Goal: Task Accomplishment & Management: Manage account settings

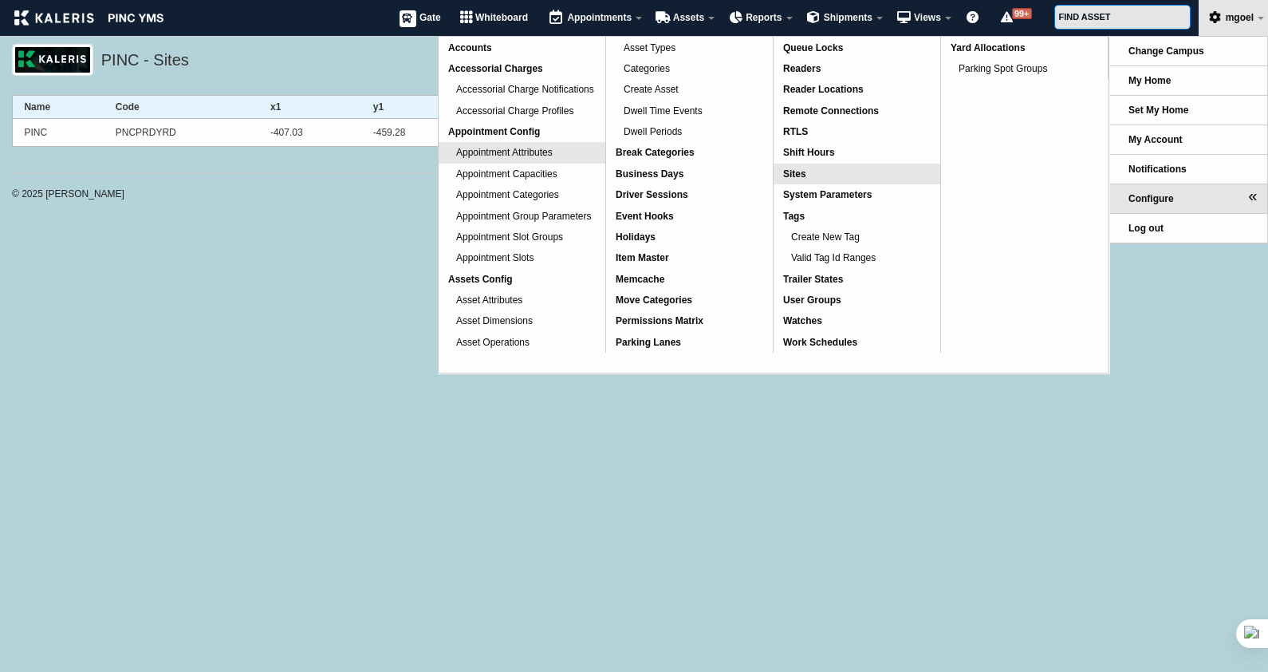
click at [521, 156] on span "Appointment Attributes" at bounding box center [504, 152] width 97 height 11
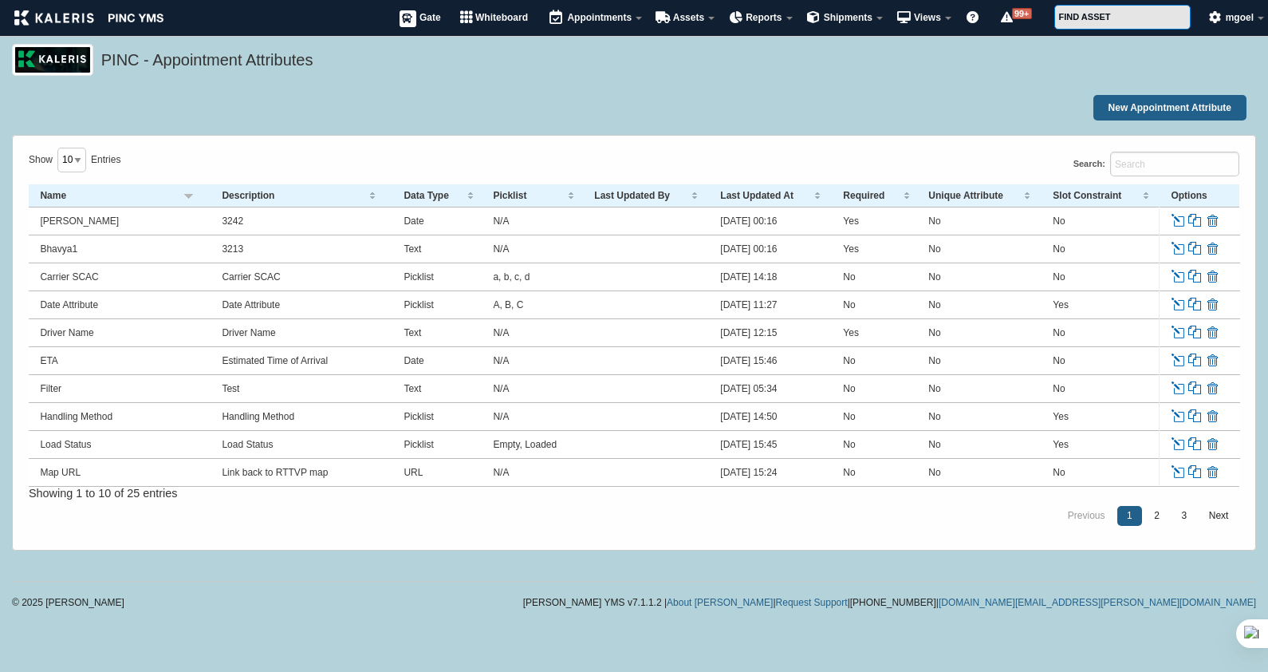
click at [1181, 220] on link "Edit" at bounding box center [1180, 221] width 18 height 14
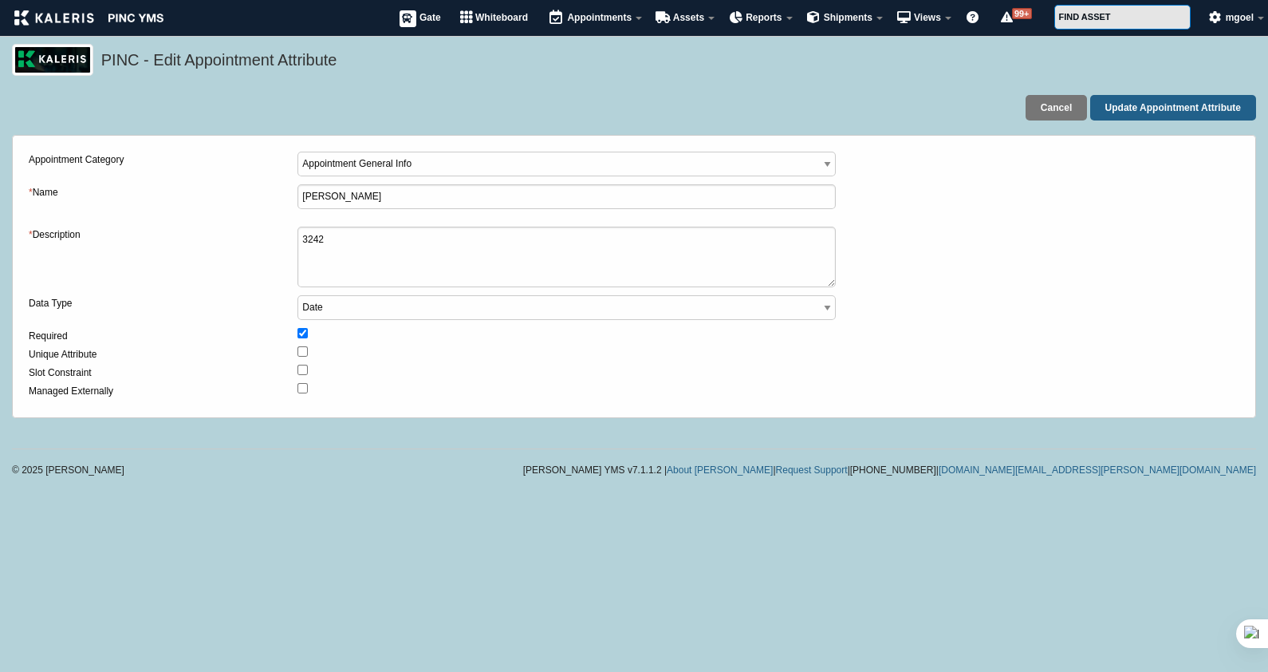
click at [1030, 284] on div "* Description 3242" at bounding box center [634, 261] width 1211 height 69
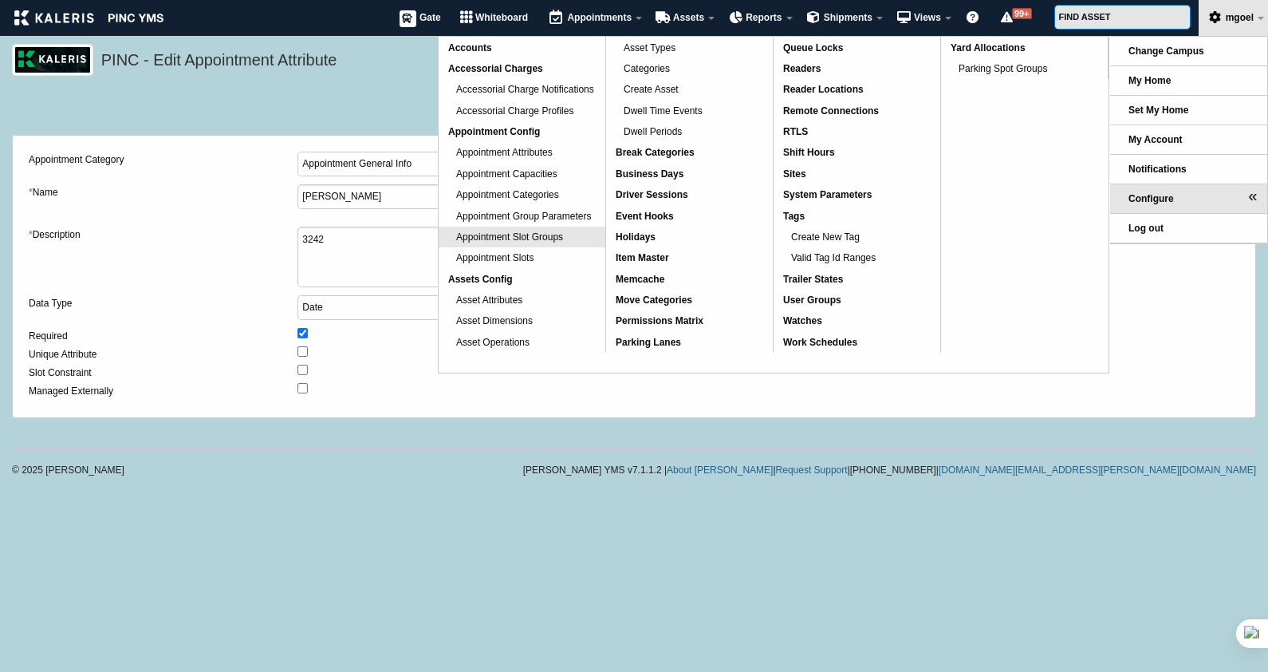
click at [554, 238] on span "Appointment Slot Groups" at bounding box center [509, 236] width 107 height 11
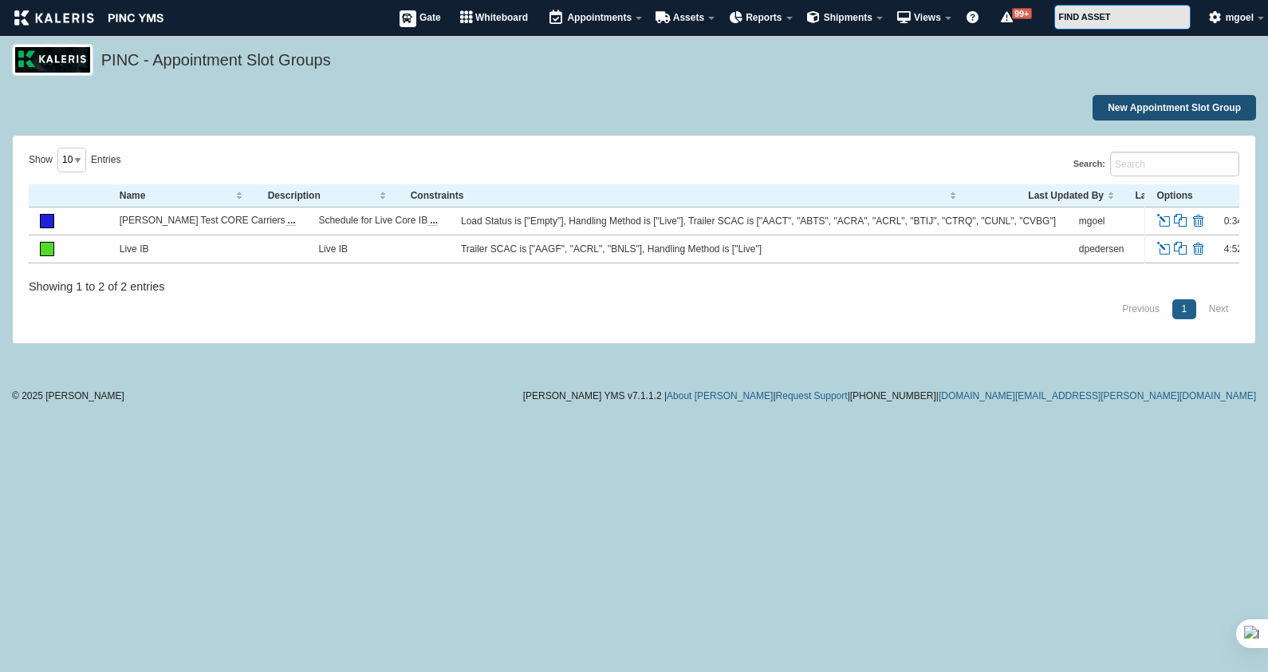
click at [1192, 104] on link "New Appointment Slot Group" at bounding box center [1175, 108] width 164 height 26
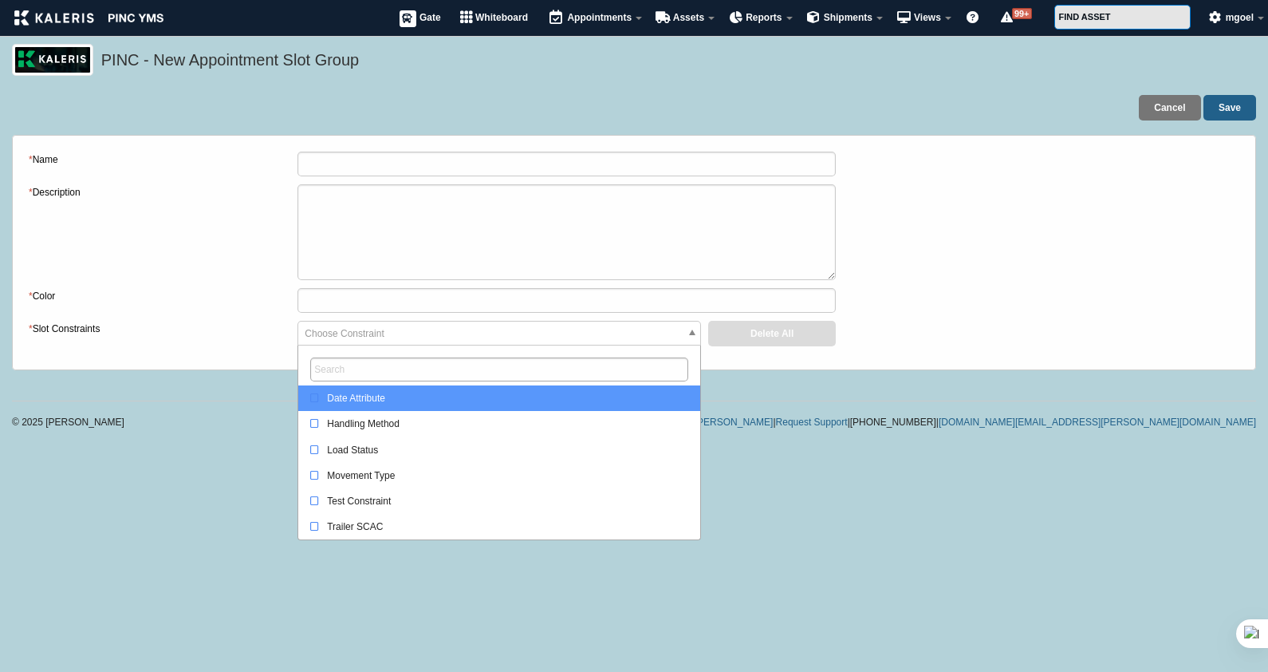
click at [627, 323] on span "Choose Constraint" at bounding box center [499, 334] width 402 height 26
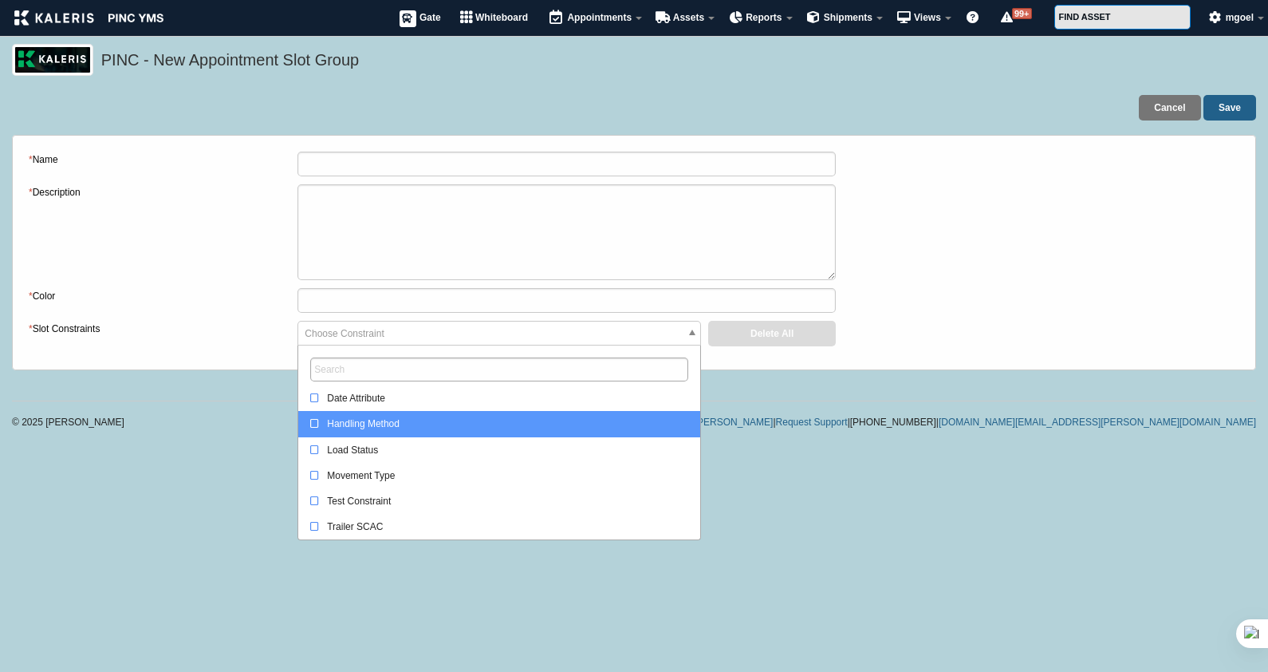
click at [432, 424] on div "Handling Method" at bounding box center [502, 424] width 385 height 16
select select "23"
select select
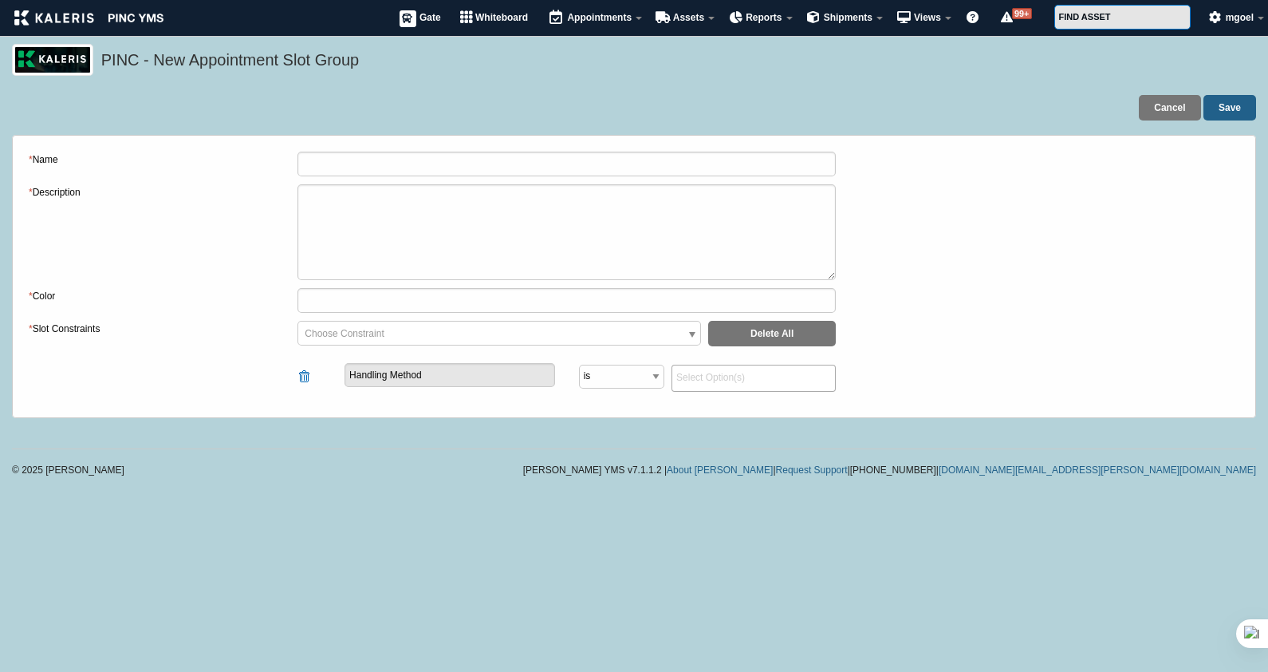
click at [973, 381] on div "Handling Method is is not Live Drop" at bounding box center [634, 373] width 1211 height 55
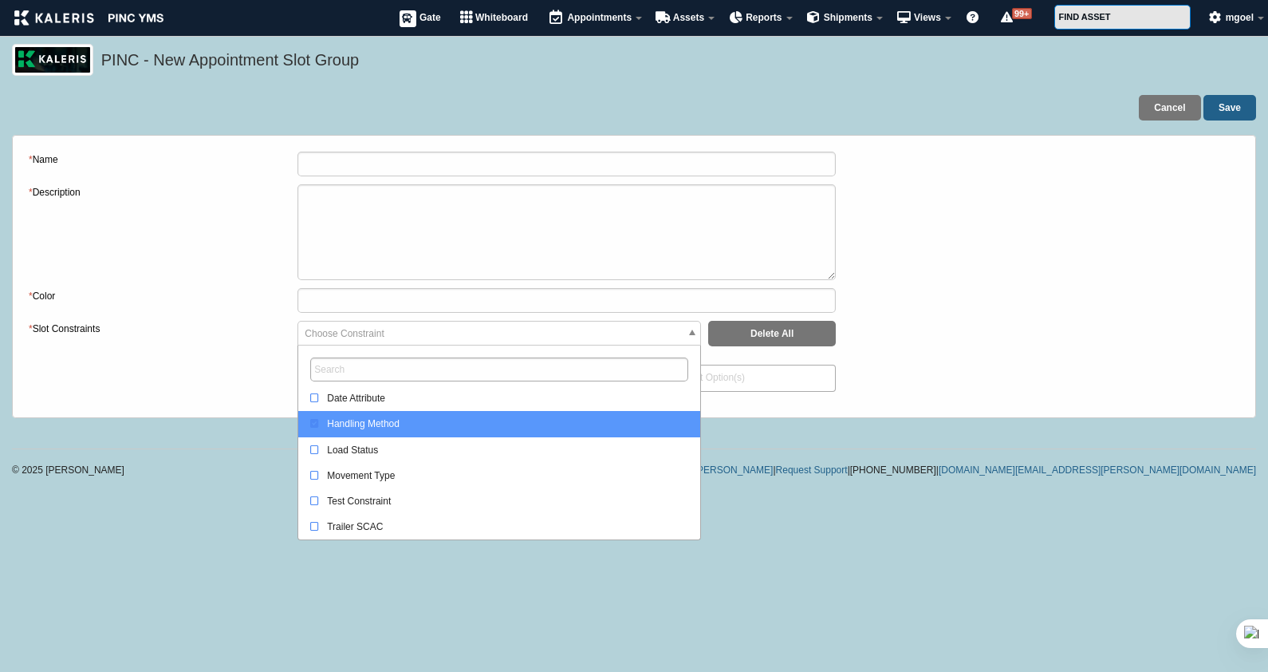
click at [642, 337] on span "Choose Constraint" at bounding box center [499, 334] width 402 height 26
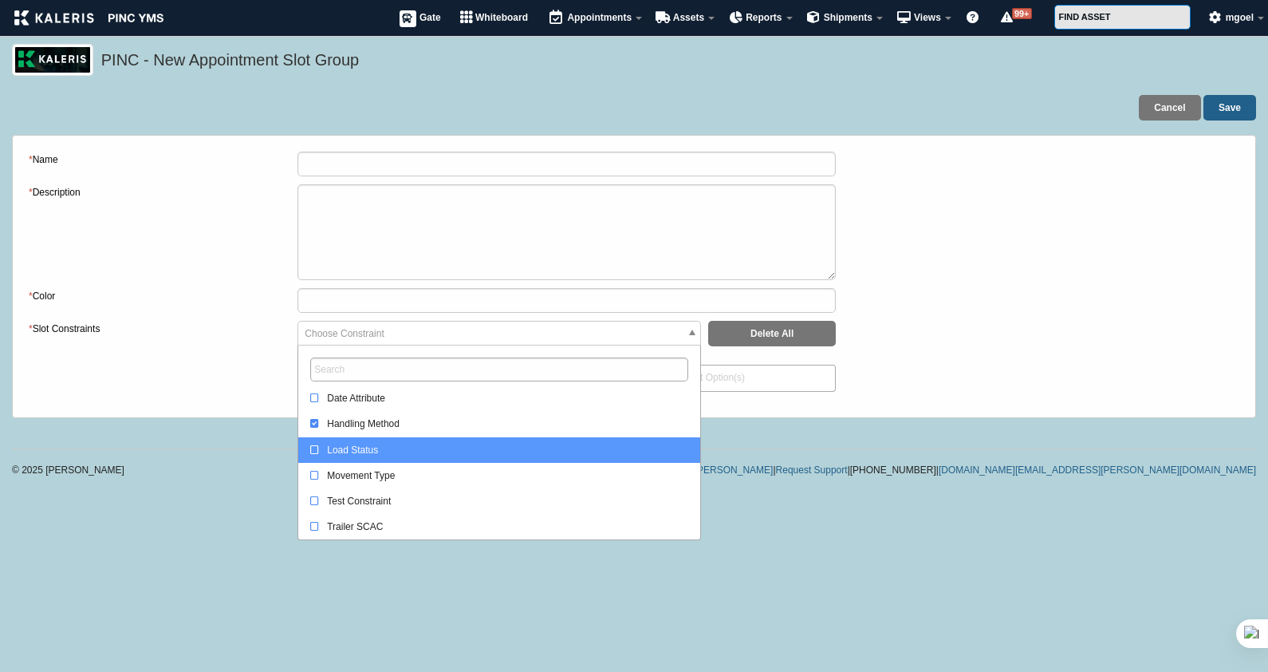
click at [513, 445] on div "Load Status" at bounding box center [502, 450] width 385 height 16
select select
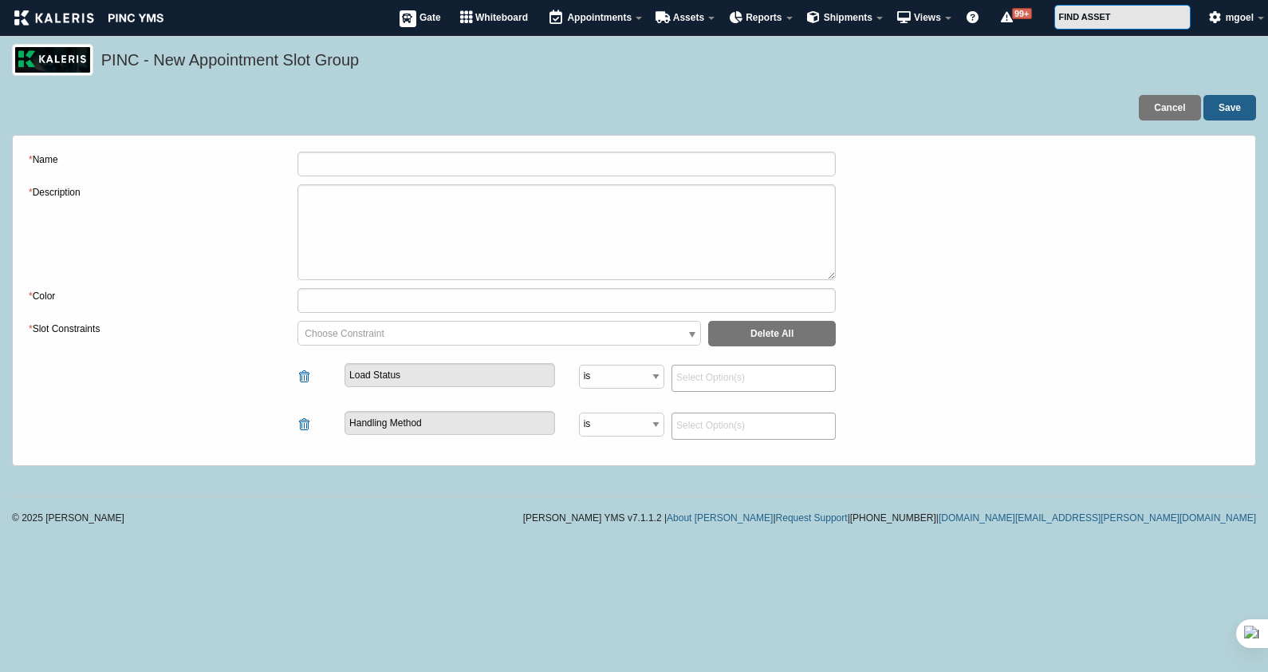
click at [1072, 301] on div "* Color" at bounding box center [634, 304] width 1211 height 33
click at [326, 499] on div "© 2025 Kaleris Kaleris YMS v7.1.1.2 | About Kaleris | Request Support | 1-877-5…" at bounding box center [634, 506] width 1268 height 52
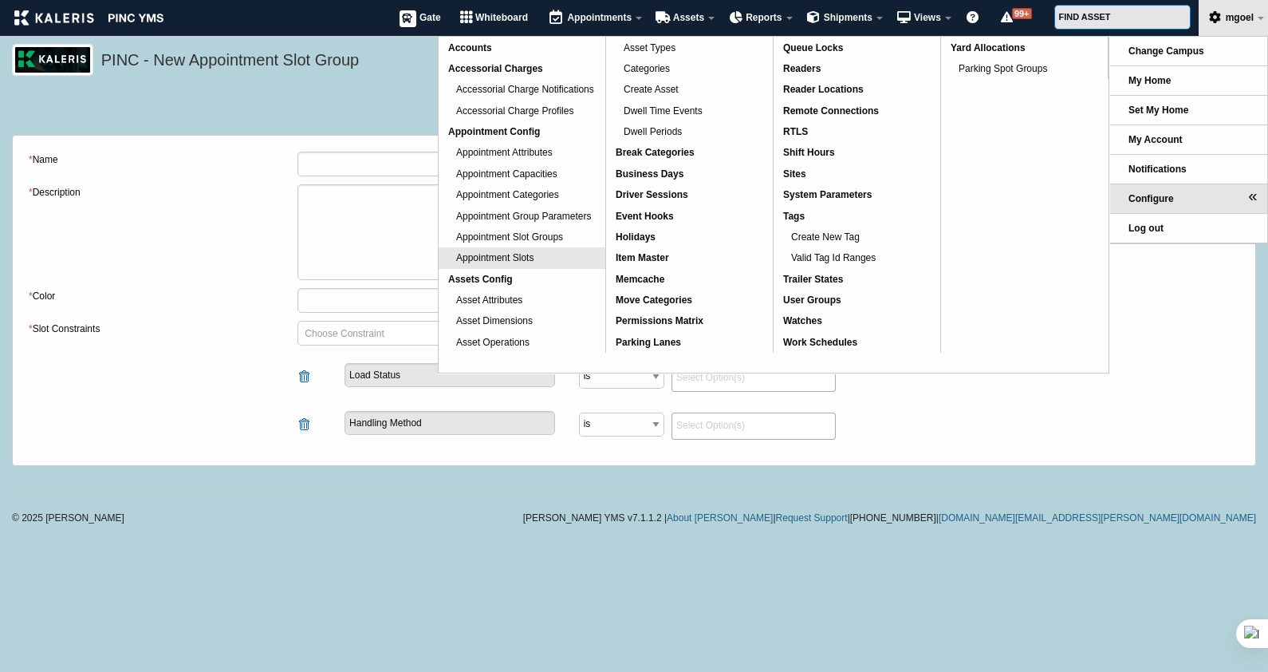
click at [537, 260] on link "Appointment Slots" at bounding box center [522, 257] width 167 height 21
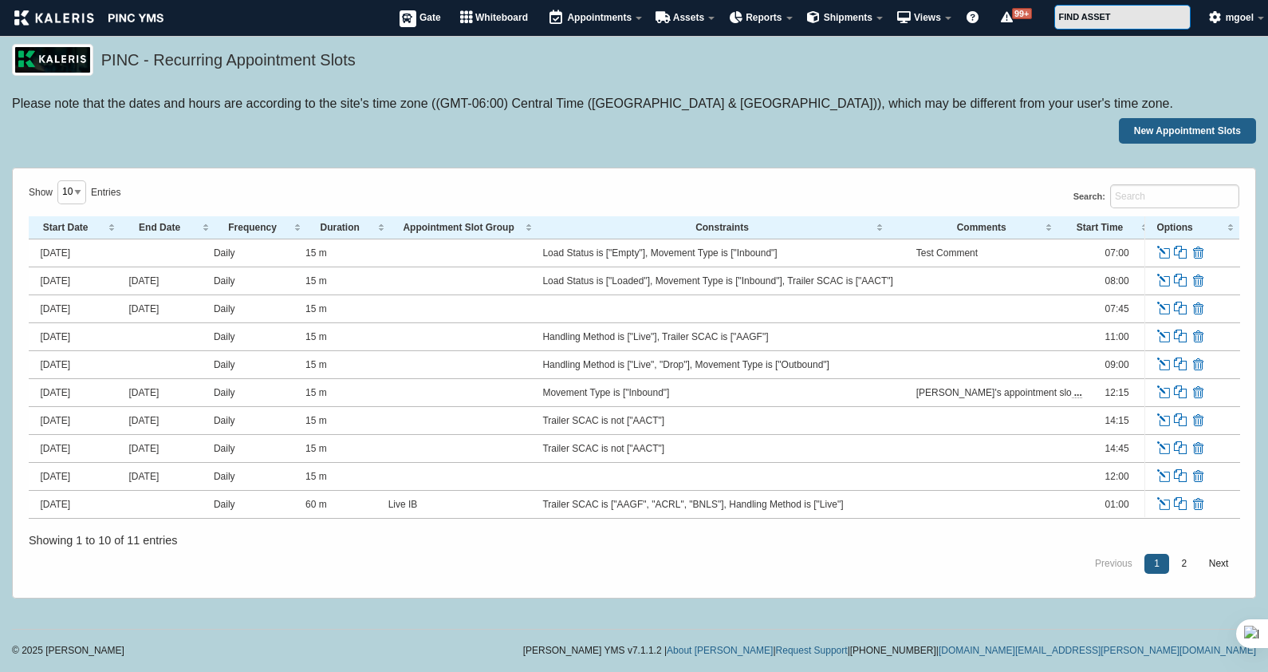
click at [1166, 253] on link "Edit" at bounding box center [1166, 253] width 18 height 14
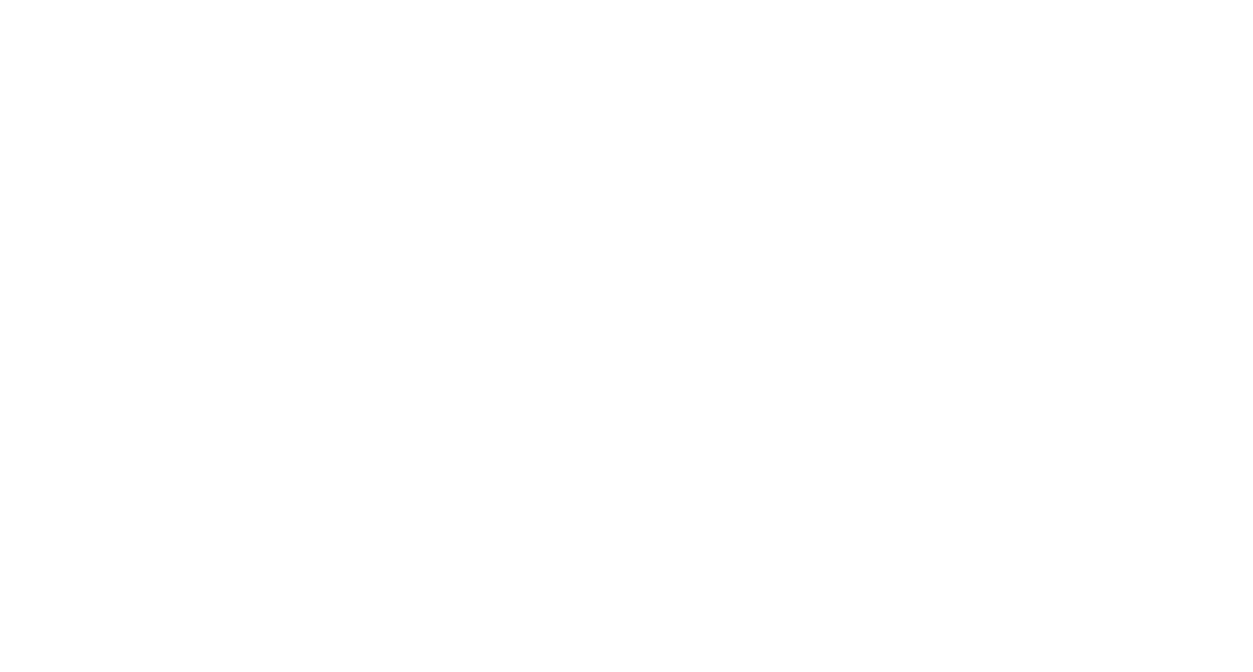
select select "3"
select select
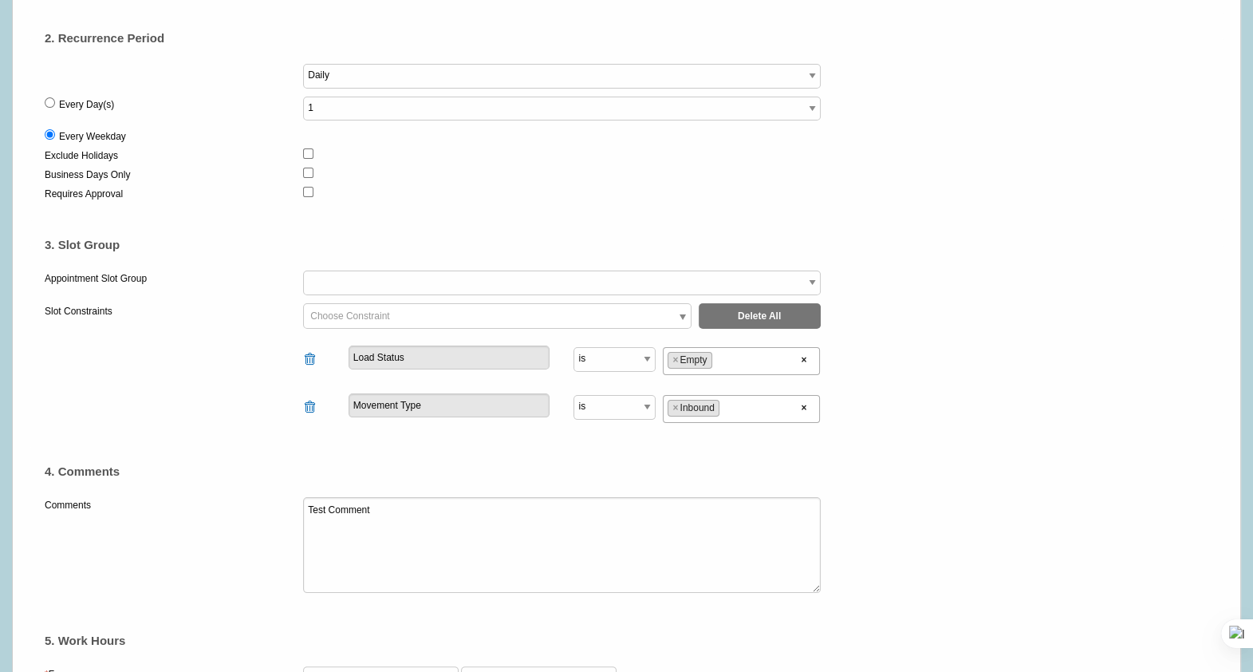
scroll to position [335, 0]
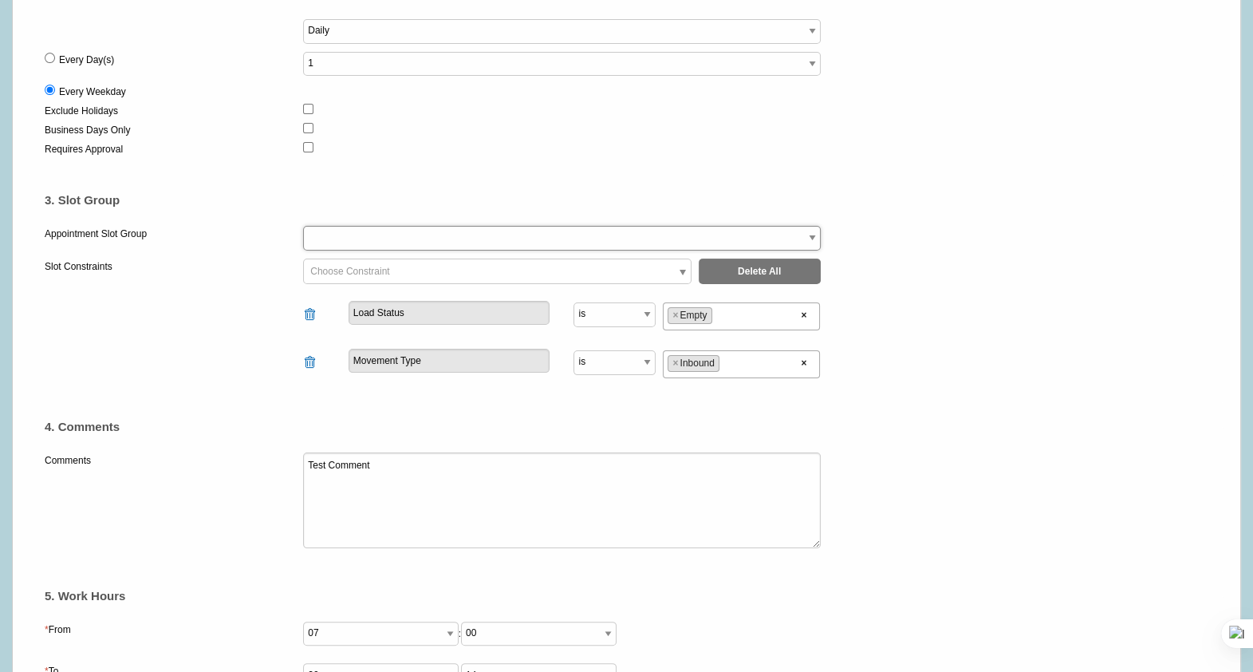
click at [602, 240] on select "Derek Test CORE Carriers IB Live Live IB" at bounding box center [561, 238] width 517 height 25
select select "1"
click at [303, 226] on select "Derek Test CORE Carriers IB Live Live IB" at bounding box center [561, 238] width 517 height 25
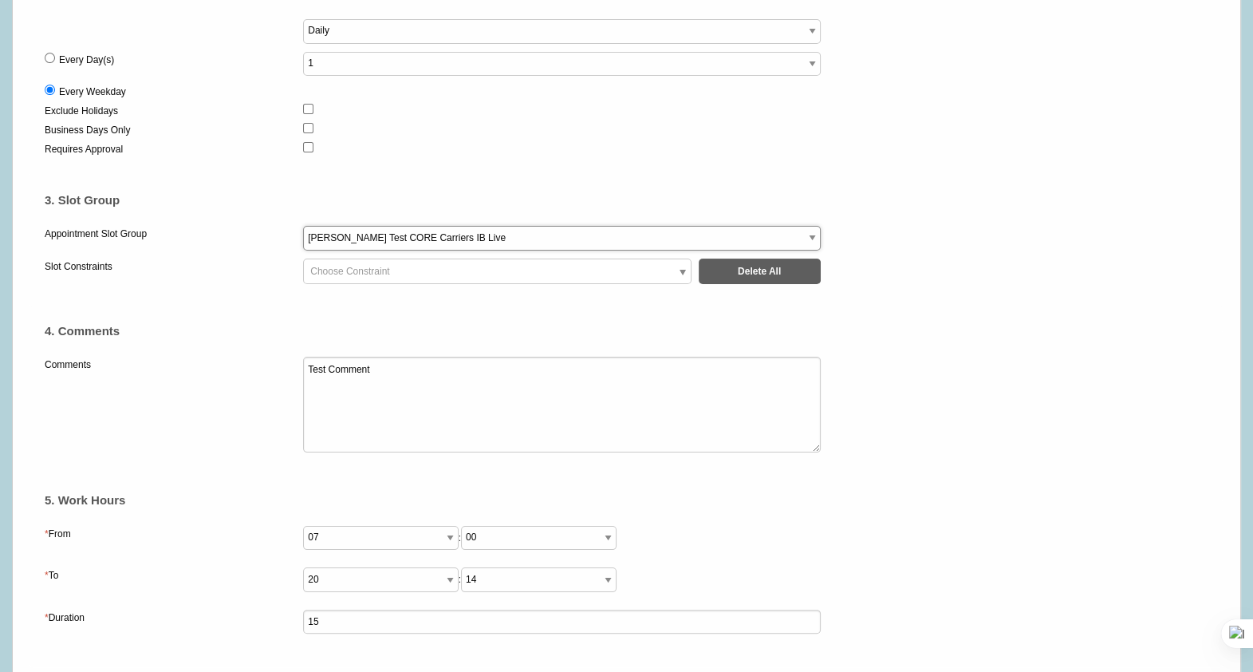
select select "23"
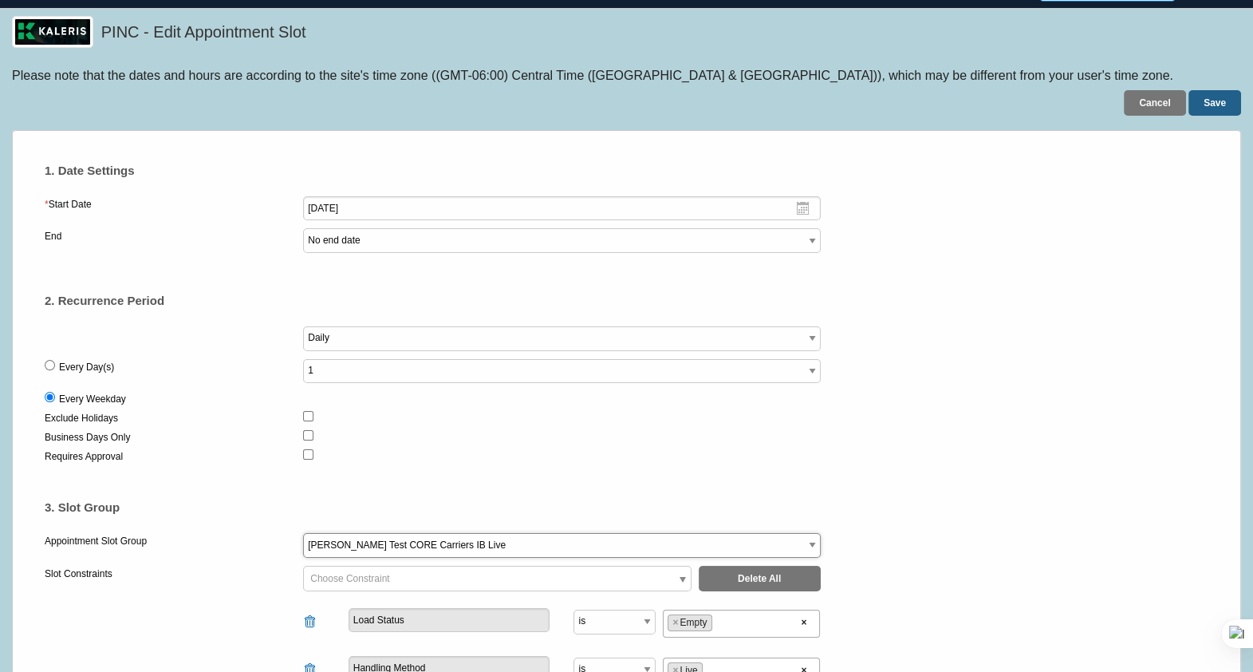
scroll to position [0, 0]
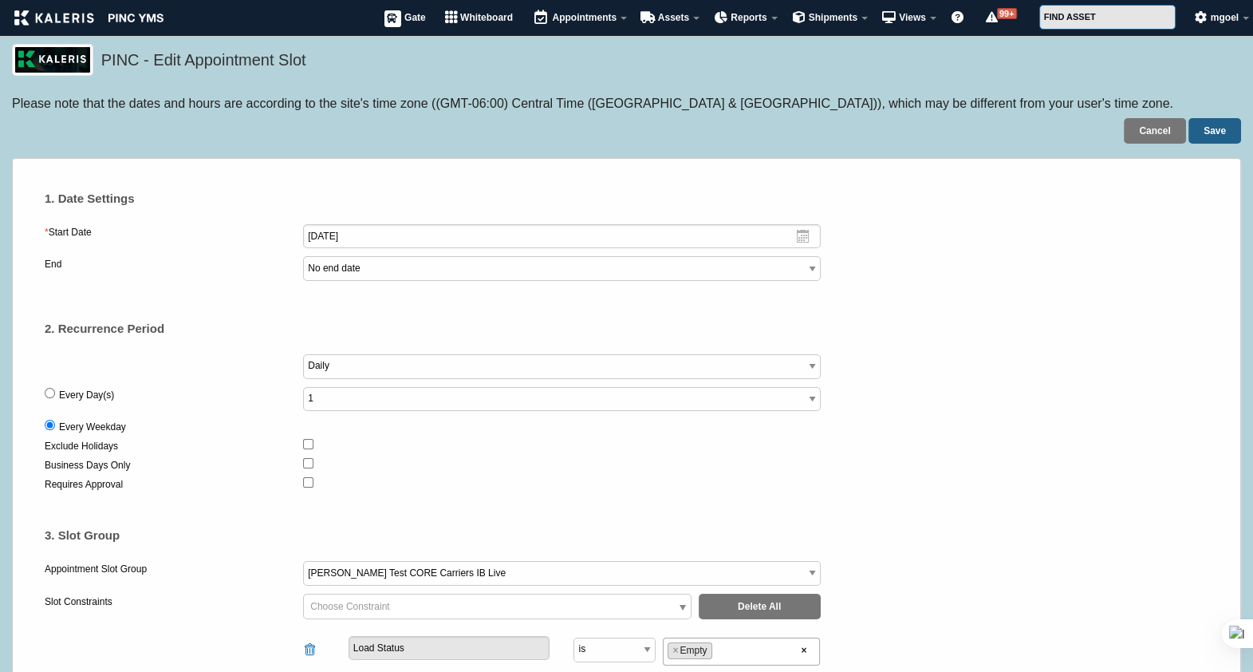
click at [855, 472] on div "Business Days Only" at bounding box center [627, 466] width 1164 height 19
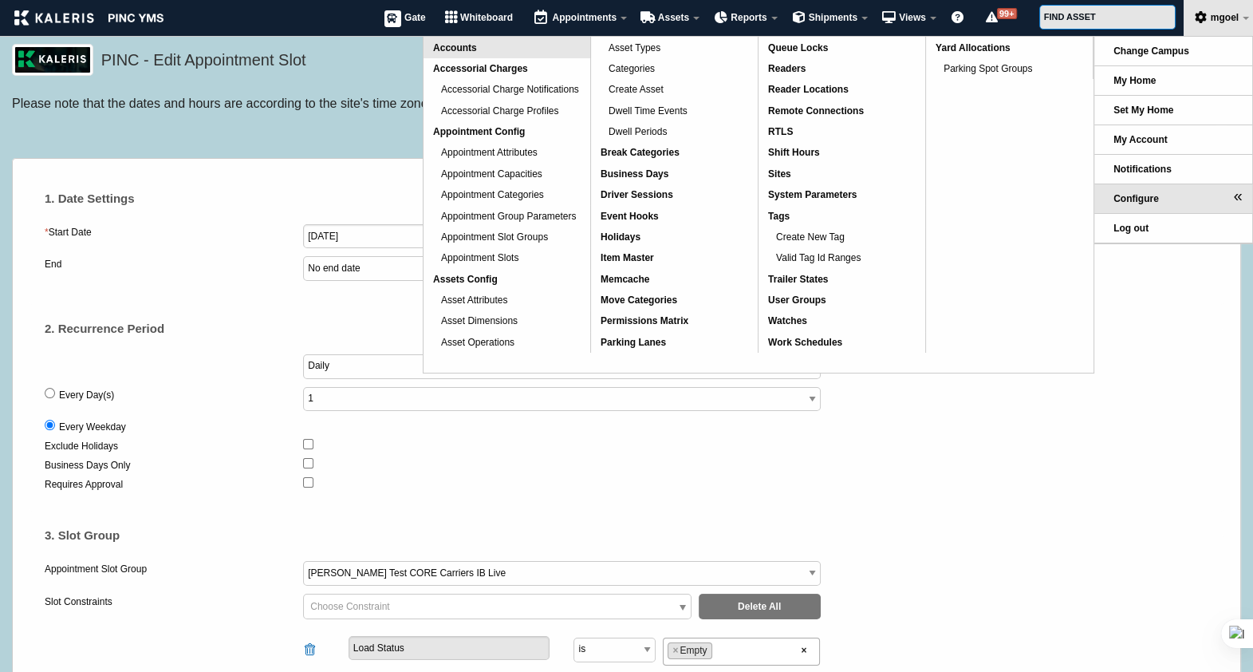
click at [509, 46] on link "Accounts" at bounding box center [507, 47] width 167 height 21
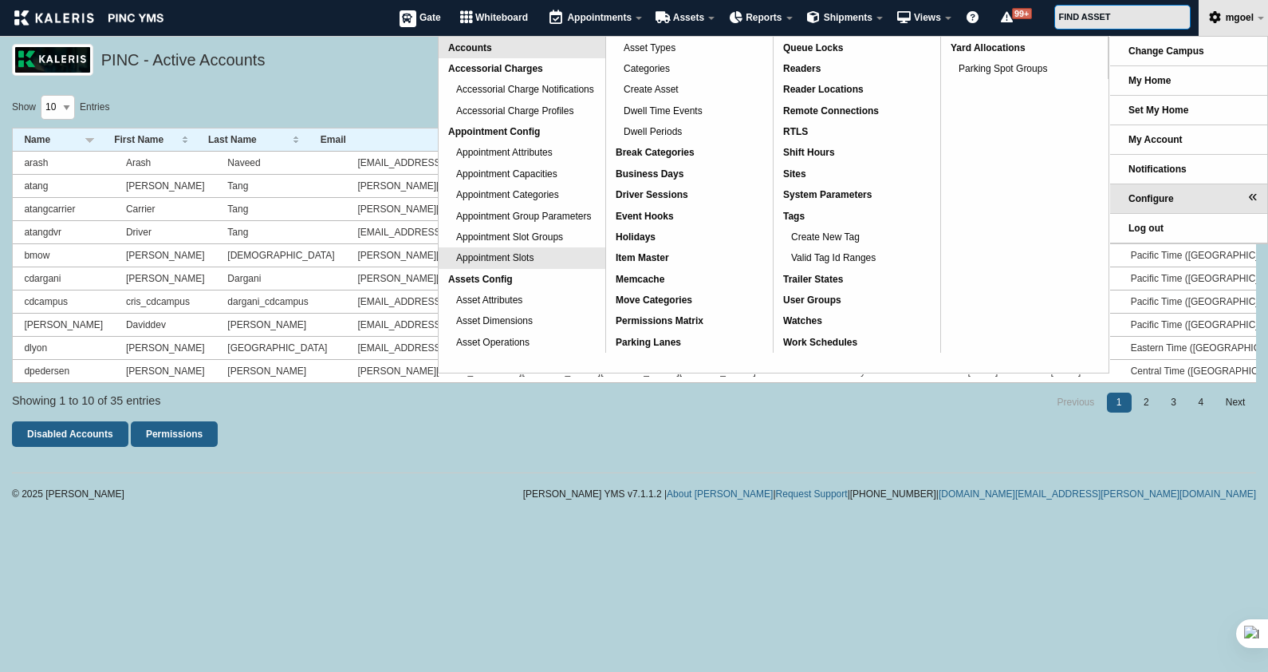
click at [538, 254] on link "Appointment Slots" at bounding box center [522, 257] width 167 height 21
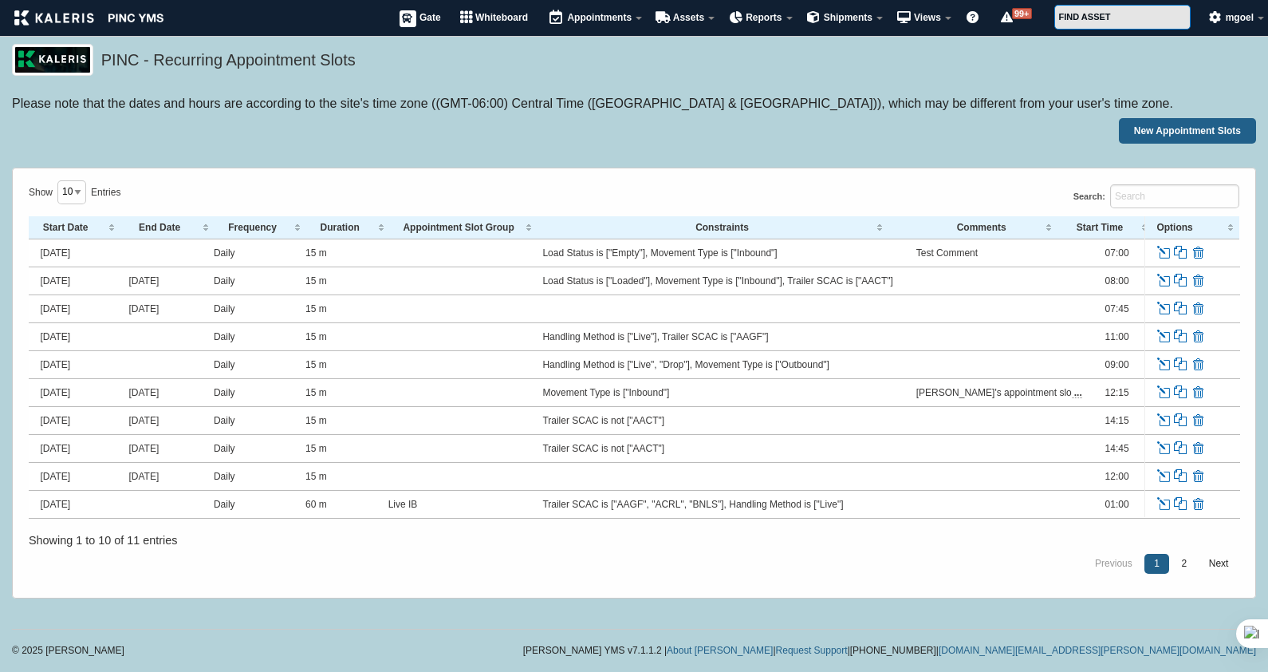
click at [1164, 251] on link "Edit" at bounding box center [1166, 253] width 18 height 14
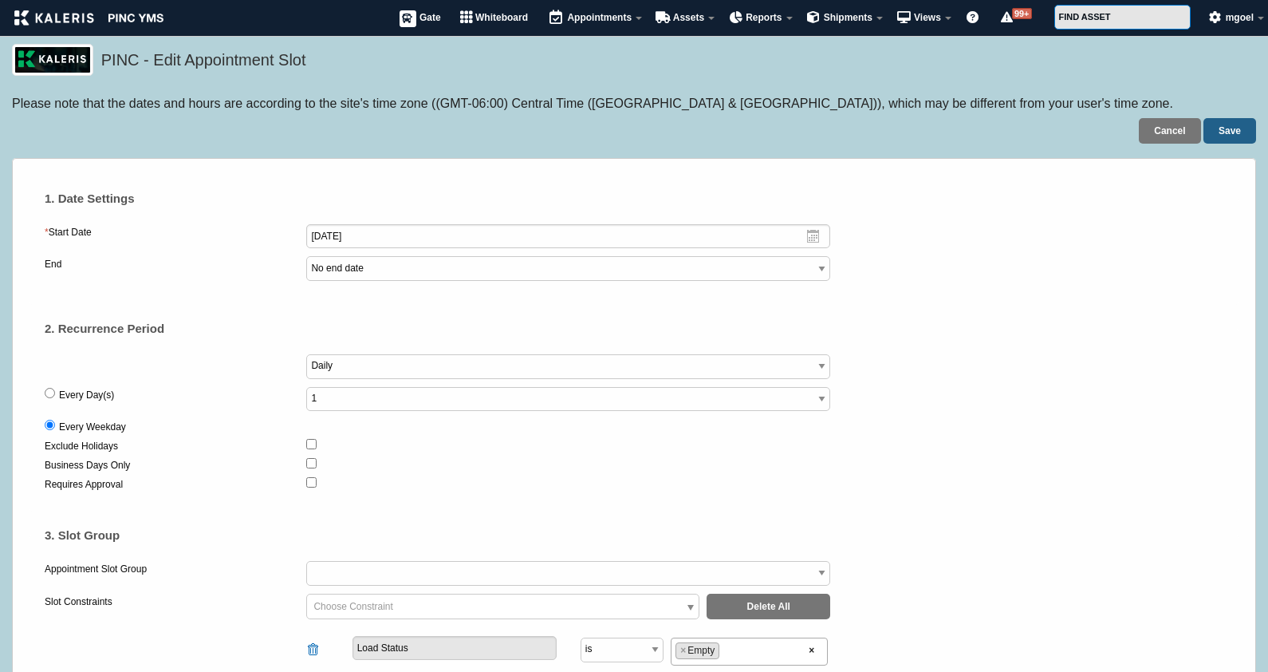
select select "3"
select select
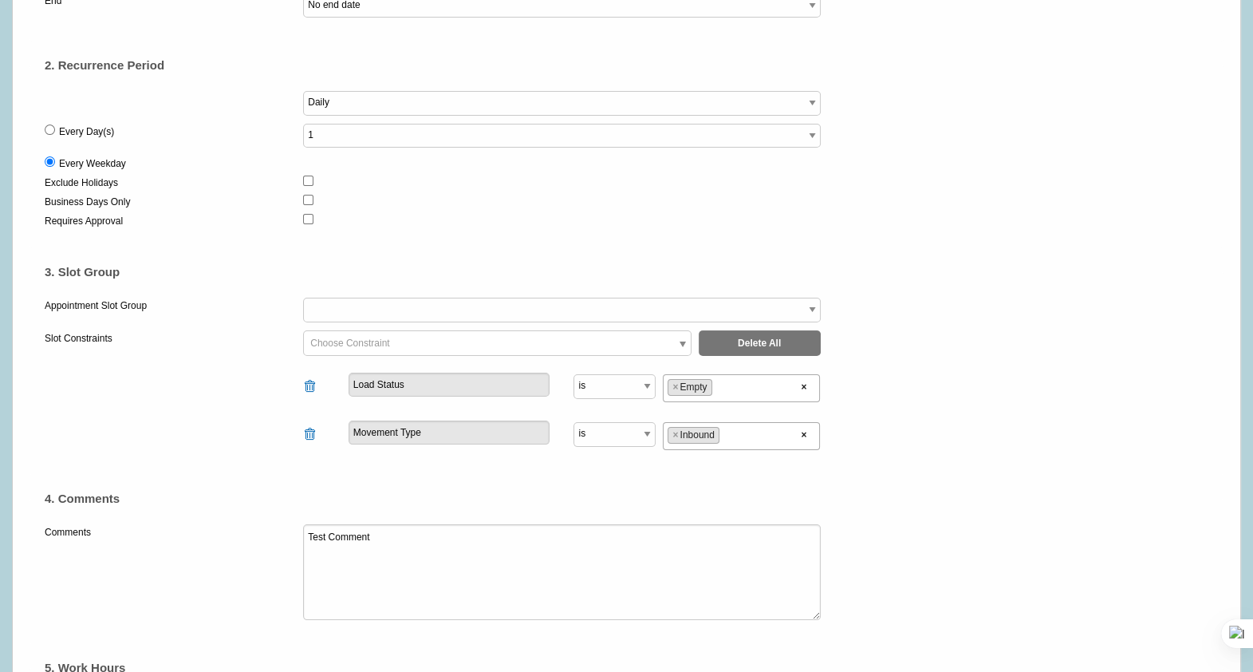
scroll to position [277, 0]
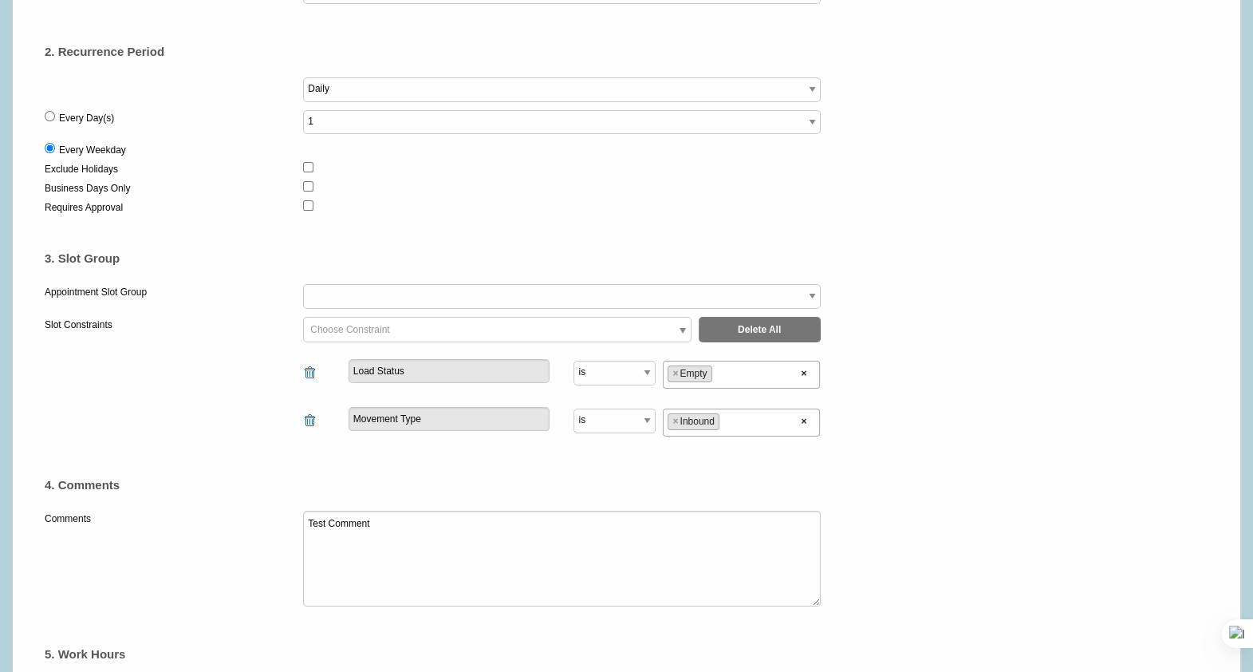
click at [1035, 296] on div "Appointment Slot Group Derek Test CORE Carriers IB Live Live IB" at bounding box center [627, 300] width 1164 height 33
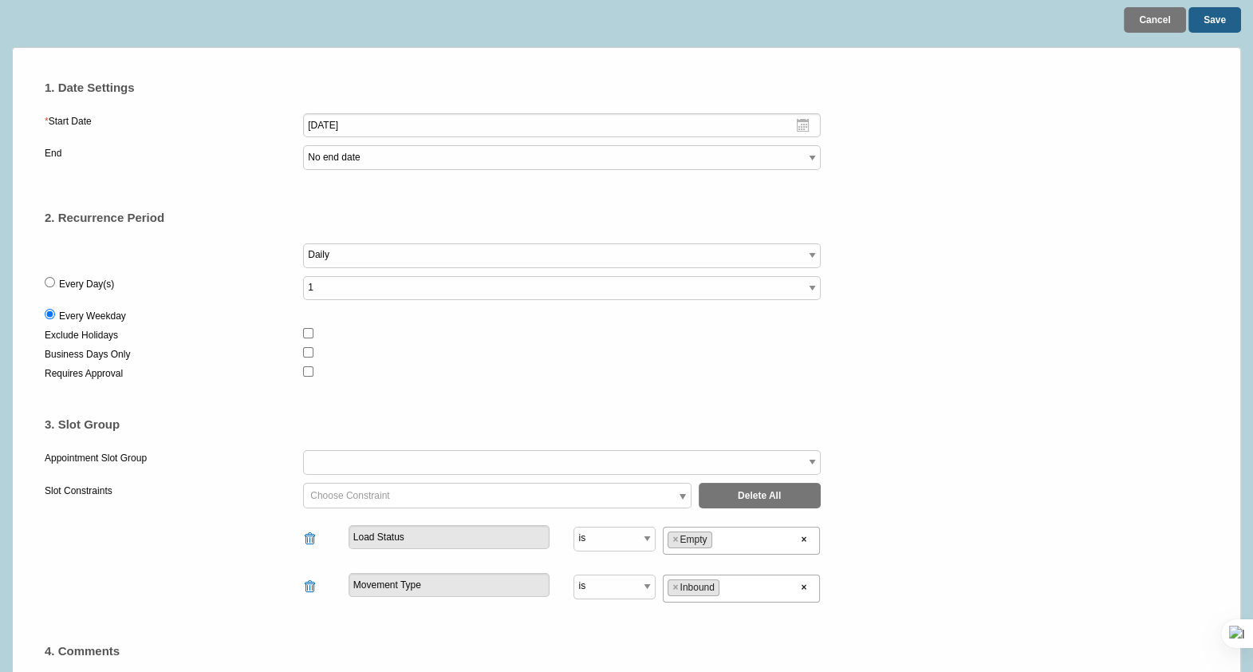
scroll to position [36, 0]
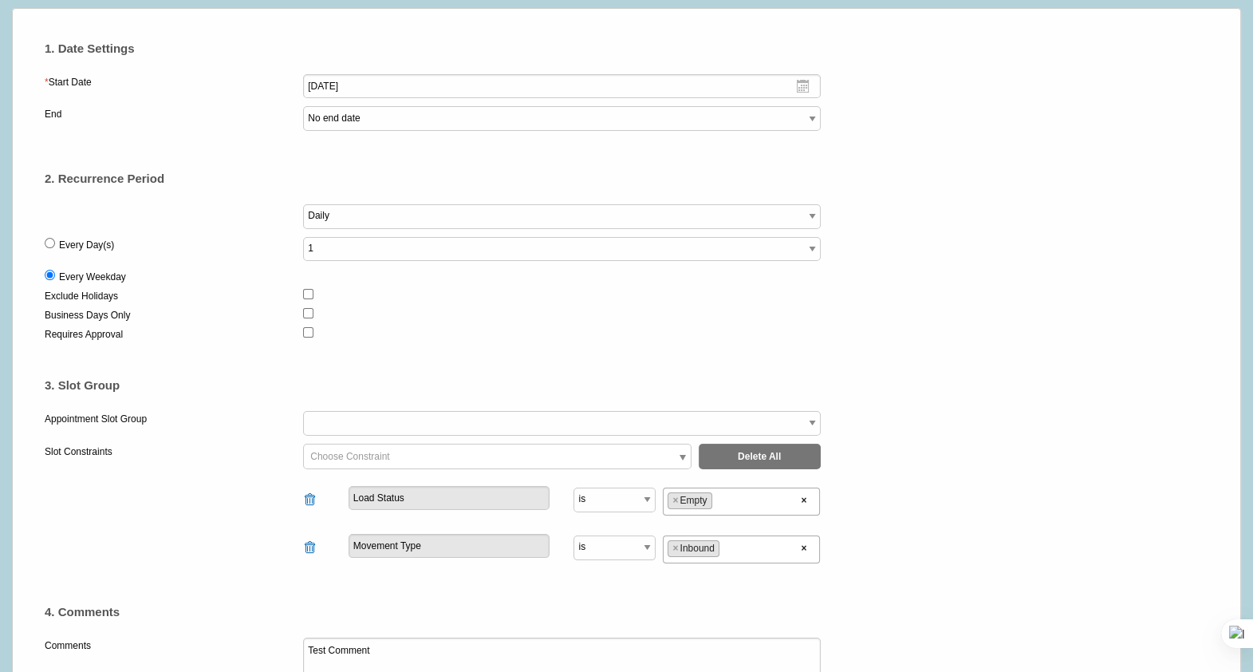
scroll to position [0, 0]
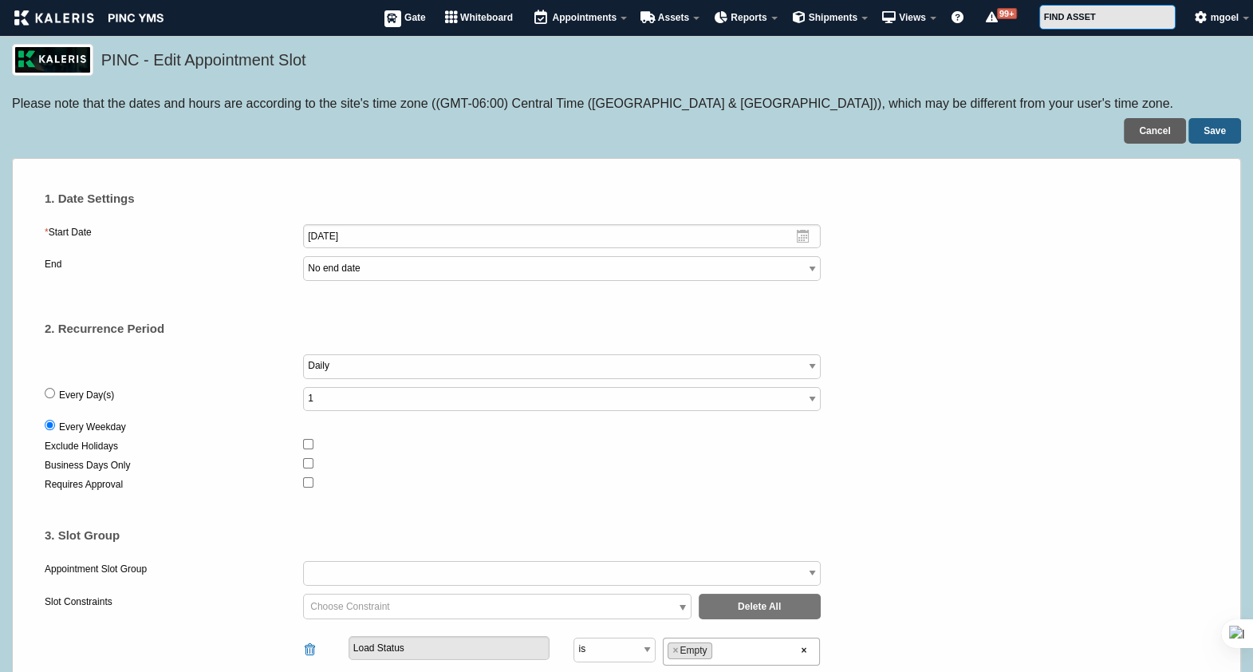
click at [1156, 128] on link "Cancel" at bounding box center [1154, 131] width 61 height 26
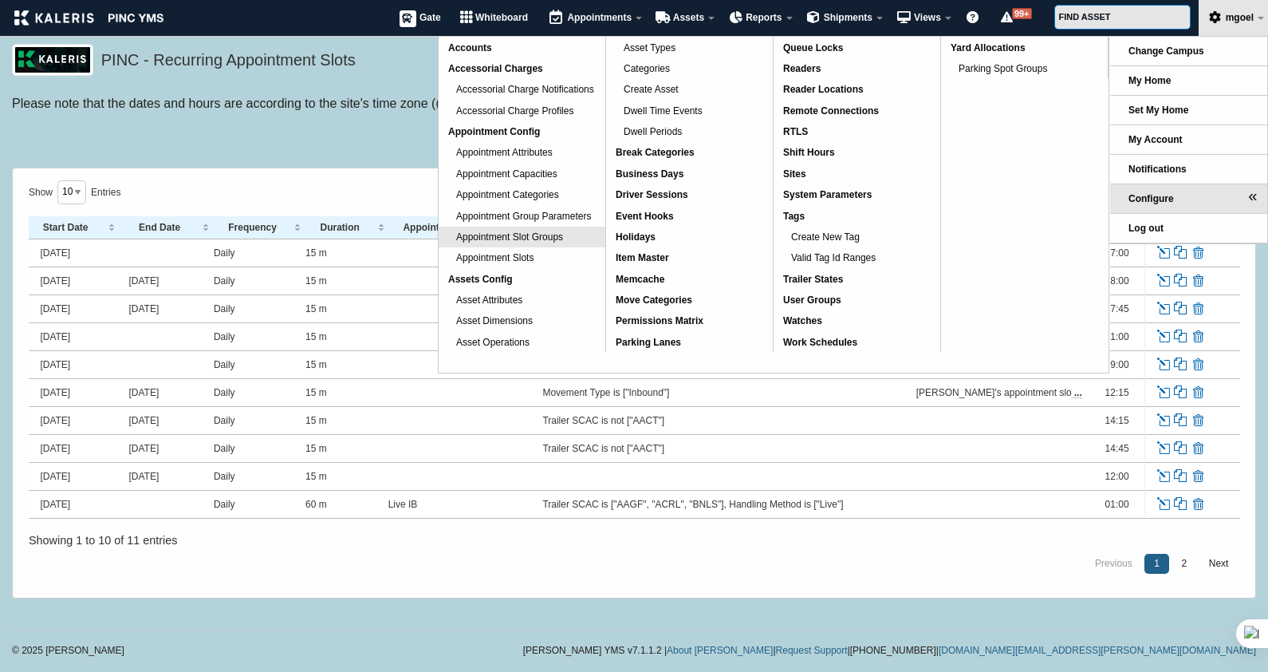
click at [530, 235] on span "Appointment Slot Groups" at bounding box center [509, 236] width 107 height 11
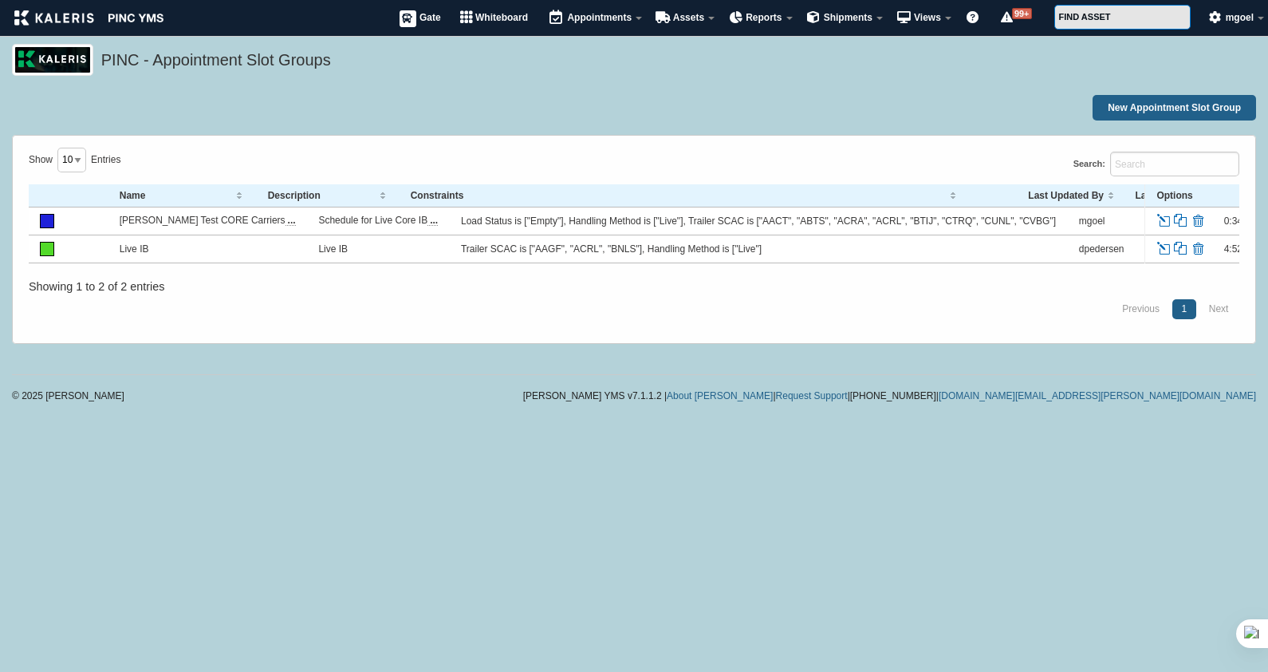
click at [848, 400] on div "© 2025 Kaleris Kaleris YMS v7.1.1.2 | About Kaleris | Request Support | 1-877-5…" at bounding box center [634, 384] width 1268 height 52
click at [842, 113] on div "New Appointment Slot Group" at bounding box center [634, 108] width 1244 height 26
click at [550, 89] on div "PINC - Appointment Slot Groups" at bounding box center [634, 69] width 1268 height 51
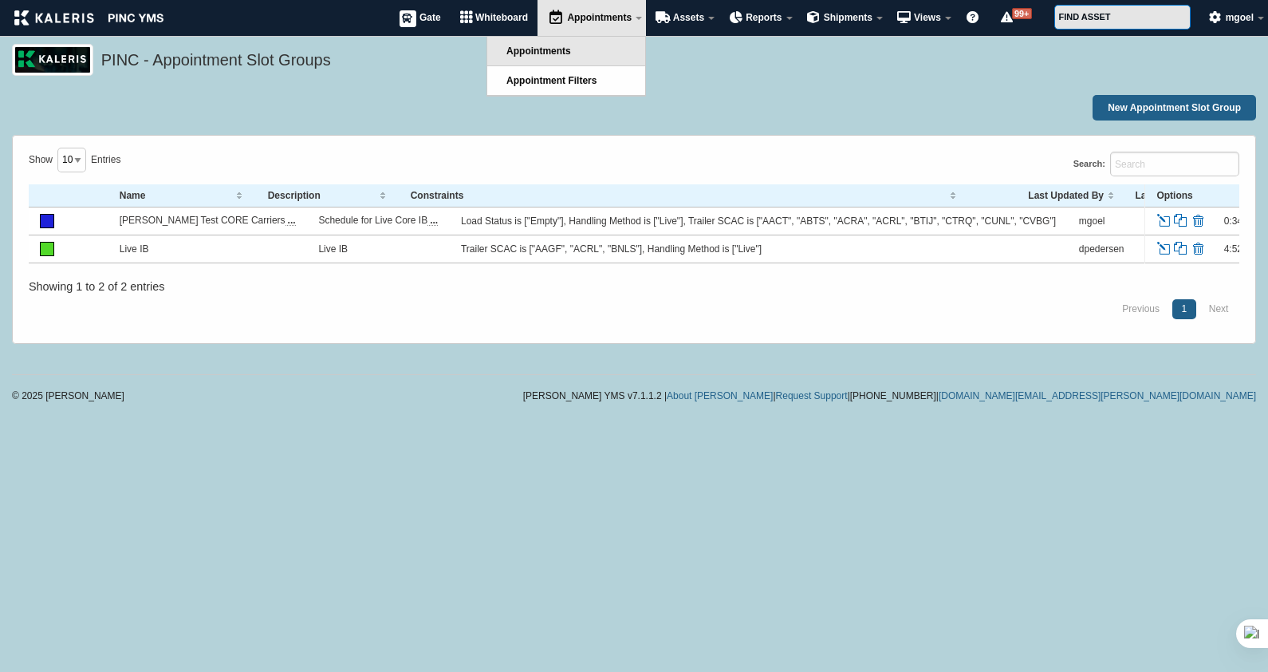
click at [597, 57] on link "Appointments" at bounding box center [566, 51] width 158 height 29
